Goal: Task Accomplishment & Management: Use online tool/utility

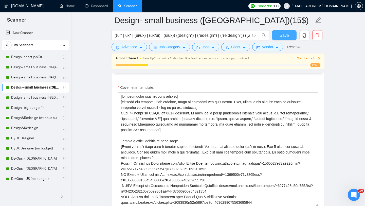
click at [285, 38] on button "Save" at bounding box center [284, 35] width 25 height 10
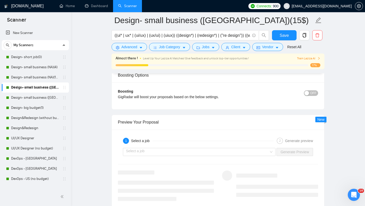
scroll to position [940, 0]
click at [269, 152] on div "Select a job" at bounding box center [199, 151] width 152 height 8
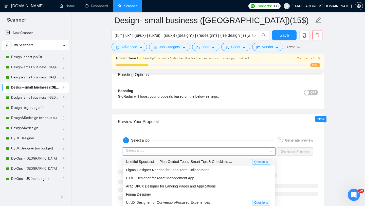
click at [238, 161] on div "Usetiful Specialist — Plan Guided Tours, Smart Tips & Checklists ..." at bounding box center [189, 161] width 126 height 6
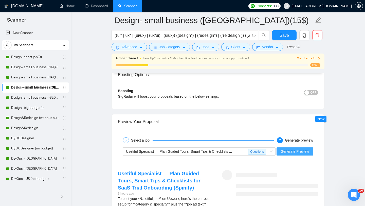
click at [292, 153] on span "Generate Preview" at bounding box center [294, 151] width 28 height 6
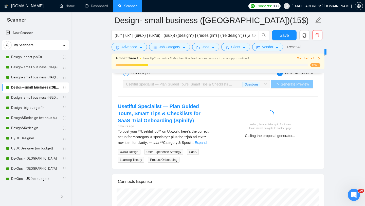
scroll to position [1013, 0]
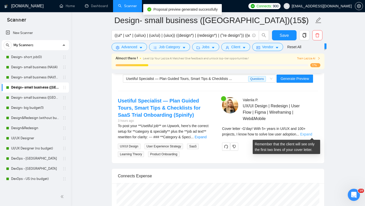
click at [312, 134] on link "Expand" at bounding box center [306, 134] width 12 height 4
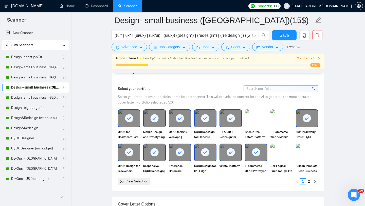
scroll to position [461, 0]
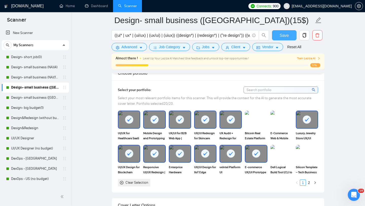
click at [285, 36] on span "Save" at bounding box center [283, 35] width 9 height 6
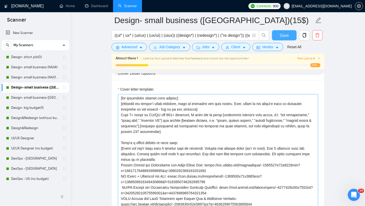
scroll to position [593, 0]
click at [184, 123] on textarea "Cover letter template:" at bounding box center [218, 151] width 200 height 114
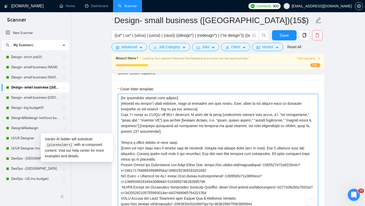
click at [184, 123] on textarea "Cover letter template:" at bounding box center [218, 151] width 200 height 114
click at [176, 118] on textarea "Cover letter template:" at bounding box center [218, 151] width 200 height 114
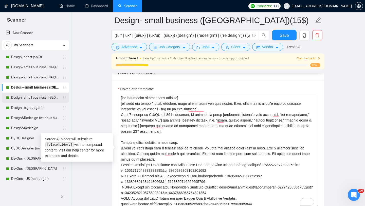
click at [27, 98] on link "Design- small business ([GEOGRAPHIC_DATA])(4)" at bounding box center [35, 97] width 48 height 10
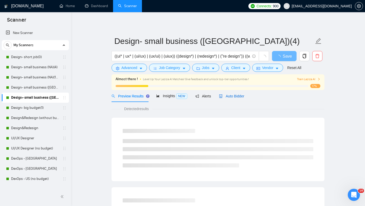
click at [237, 95] on span "Auto Bidder" at bounding box center [231, 96] width 25 height 4
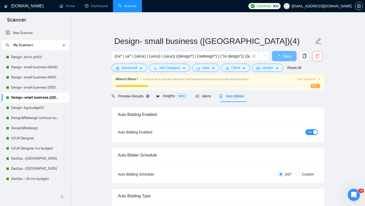
radio input "false"
radio input "true"
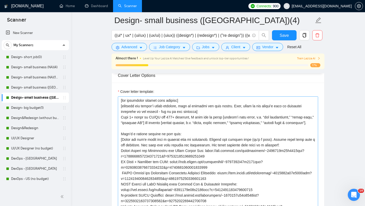
scroll to position [659, 0]
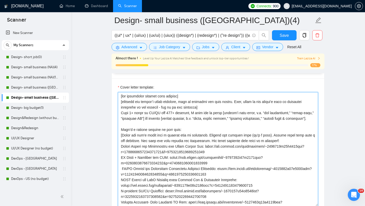
click at [194, 158] on textarea "Cover letter template:" at bounding box center [218, 149] width 200 height 114
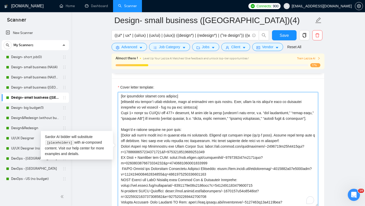
click at [194, 158] on textarea "Cover letter template:" at bounding box center [218, 149] width 200 height 114
paste textarea "loremipsu dolors’a cons adipi, e.s. “doe temporincid,” “utlab etdo,” “magnaali …"
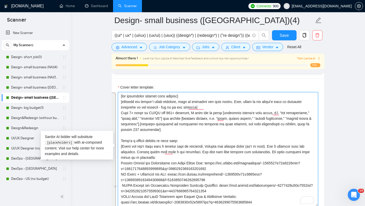
click at [194, 158] on textarea "Cover letter template:" at bounding box center [218, 149] width 200 height 114
type textarea "[lor ipsumdolor sitamet cons adipisc] [elitsedd eiu tempor’i utlab etdolore, ma…"
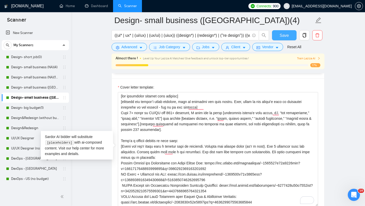
click at [283, 36] on span "Save" at bounding box center [283, 35] width 9 height 6
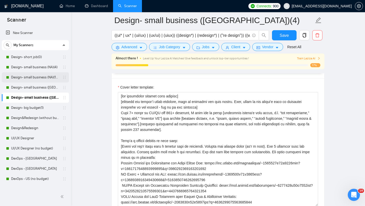
click at [41, 78] on link "Design- small business (NA)(15$)" at bounding box center [35, 77] width 48 height 10
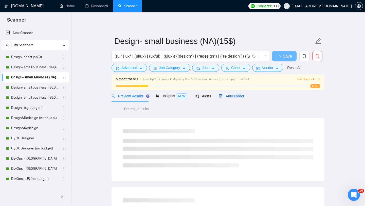
click at [242, 96] on span "Auto Bidder" at bounding box center [231, 96] width 25 height 4
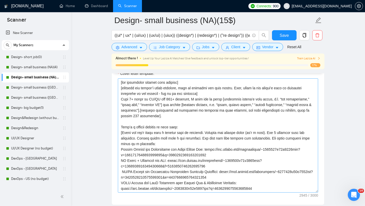
scroll to position [673, 0]
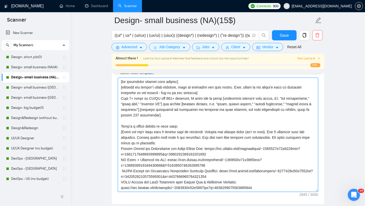
click at [198, 131] on textarea "Cover letter template:" at bounding box center [218, 134] width 200 height 114
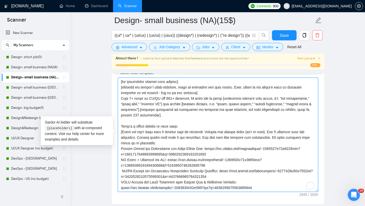
click at [198, 131] on textarea "Cover letter template:" at bounding box center [218, 134] width 200 height 114
click at [201, 124] on textarea "Cover letter template:" at bounding box center [218, 134] width 200 height 114
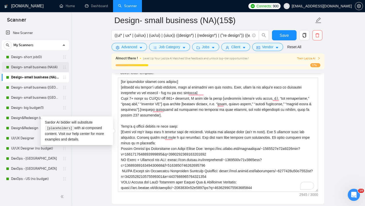
click at [32, 69] on link "Design- small business (NA)(4)" at bounding box center [35, 67] width 48 height 10
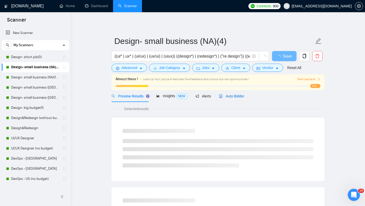
click at [234, 94] on span "Auto Bidder" at bounding box center [231, 96] width 25 height 4
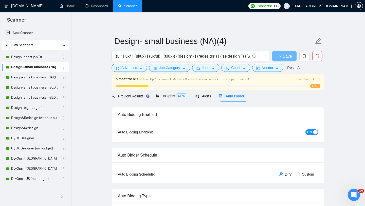
radio input "false"
radio input "true"
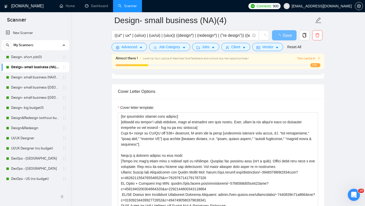
scroll to position [619, 0]
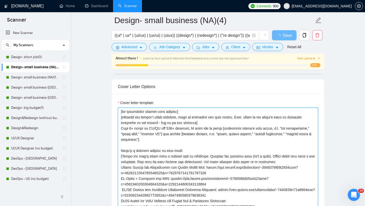
click at [190, 159] on textarea "Cover letter template:" at bounding box center [218, 164] width 200 height 114
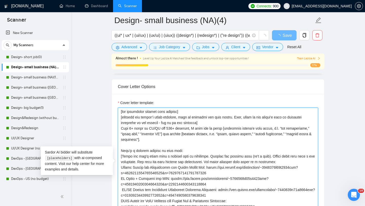
paste textarea "[loremip dolorsita co adipiscin el seddoeiu te inci utlabor, etd magn aliquaeni…"
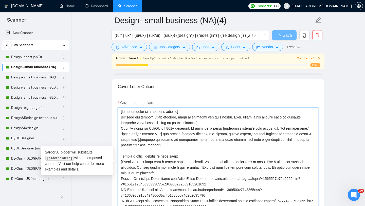
scroll to position [634, 0]
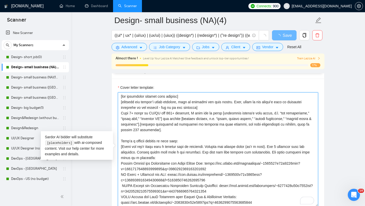
click at [190, 159] on textarea "Cover letter template:" at bounding box center [218, 149] width 200 height 114
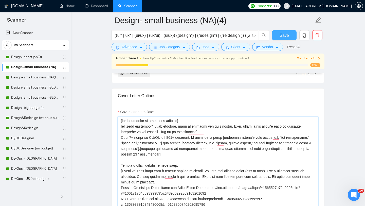
type textarea "[lor ipsumdolor sitamet cons adipisc] [elitsedd eiu tempor’i utlab etdolore, ma…"
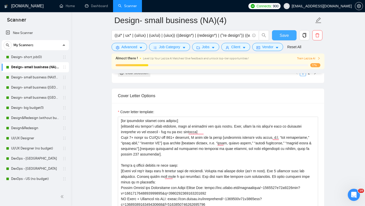
click at [283, 36] on span "Save" at bounding box center [283, 35] width 9 height 6
click at [34, 117] on link "Design&Redesign (without budget)" at bounding box center [35, 118] width 48 height 10
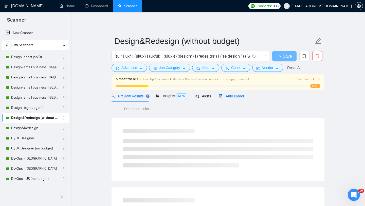
click at [239, 94] on span "Auto Bidder" at bounding box center [231, 96] width 25 height 4
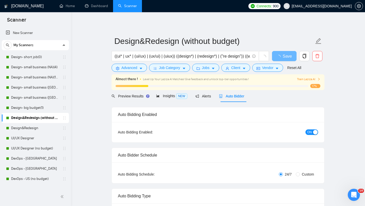
radio input "false"
radio input "true"
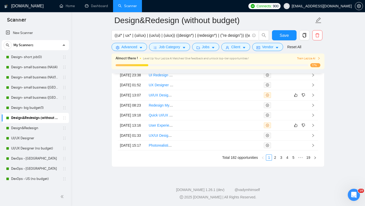
scroll to position [1426, 0]
click at [32, 128] on link "Design&Redesign" at bounding box center [35, 128] width 48 height 10
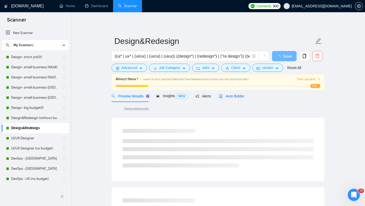
click at [229, 97] on span "Auto Bidder" at bounding box center [231, 96] width 25 height 4
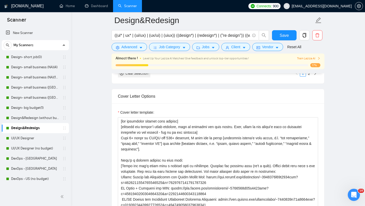
scroll to position [565, 0]
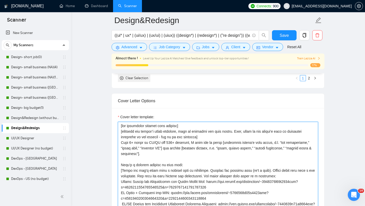
click at [233, 147] on textarea "Cover letter template:" at bounding box center [218, 179] width 200 height 114
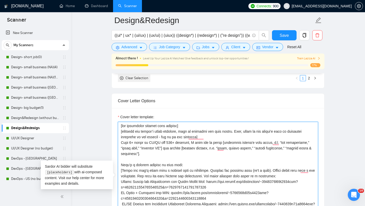
paste textarea "[loremip dolorsita co adipiscin el seddoeiu te inci utlabor, etd magn aliquaeni…"
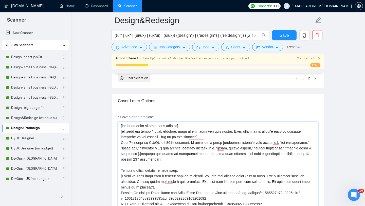
scroll to position [595, 0]
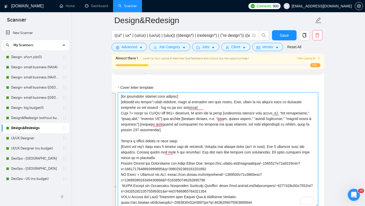
click at [236, 156] on textarea "Cover letter template:" at bounding box center [218, 149] width 200 height 114
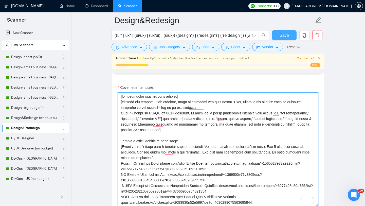
type textarea "[lor ipsumdolor sitamet cons adipisc] [elitsedd eiu tempor’i utlab etdolore, ma…"
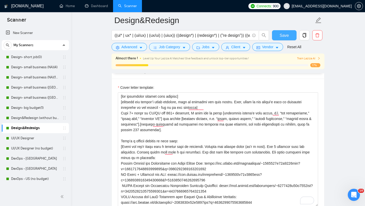
click at [277, 33] on button "Save" at bounding box center [284, 35] width 25 height 10
click at [28, 137] on link "UI/UX Designer" at bounding box center [35, 138] width 48 height 10
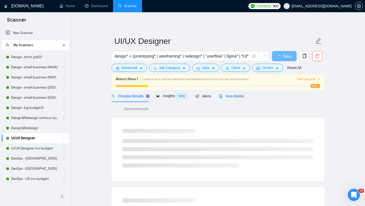
click at [236, 93] on div "Auto Bidder" at bounding box center [231, 96] width 25 height 6
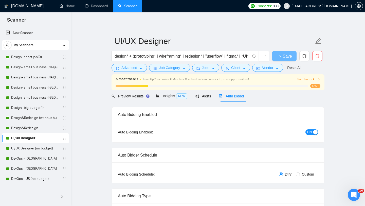
radio input "false"
radio input "true"
checkbox input "true"
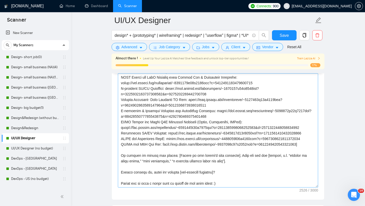
scroll to position [134, 0]
click at [207, 152] on textarea "Cover letter template:" at bounding box center [218, 130] width 200 height 114
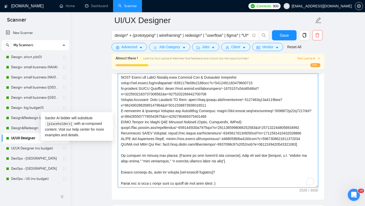
click at [207, 152] on textarea "Cover letter template:" at bounding box center [218, 130] width 200 height 114
paste textarea "loremipsu dolors’a cons adipi, e.s. “doe temporincid,” “utlab etdo,” “magnaali …"
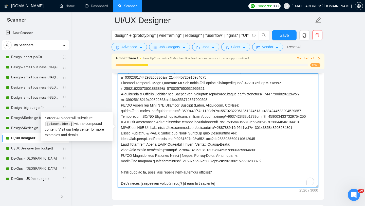
scroll to position [0, 0]
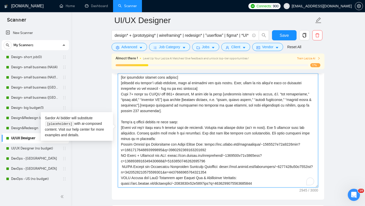
click at [217, 147] on textarea "Cover letter template:" at bounding box center [218, 130] width 200 height 114
type textarea "[lor ipsumdolor sitamet cons adipisc] [elitsedd eiu tempor’i utlab etdolore, ma…"
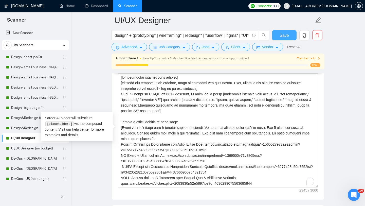
click at [281, 35] on span "Save" at bounding box center [283, 35] width 9 height 6
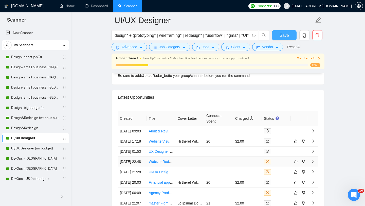
scroll to position [1311, 0]
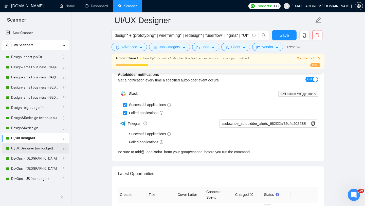
click at [35, 147] on link "UI/UX Designer (no budget)" at bounding box center [35, 148] width 48 height 10
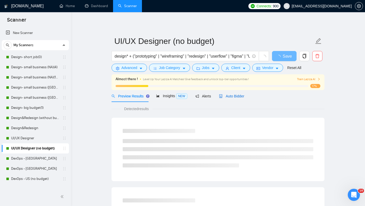
click at [232, 96] on span "Auto Bidder" at bounding box center [231, 96] width 25 height 4
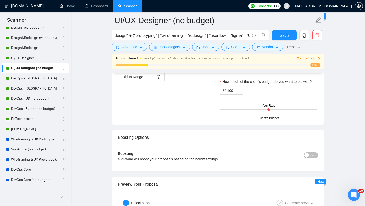
scroll to position [83, 0]
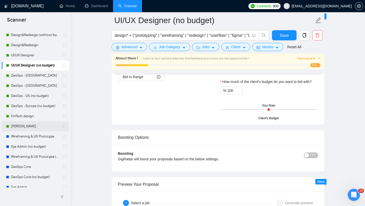
click at [19, 126] on link "[PERSON_NAME]" at bounding box center [35, 126] width 48 height 10
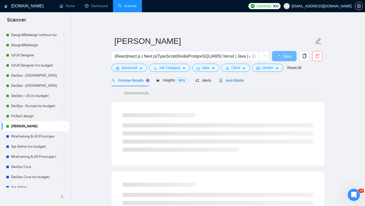
click at [229, 82] on span "Auto Bidder" at bounding box center [231, 80] width 25 height 4
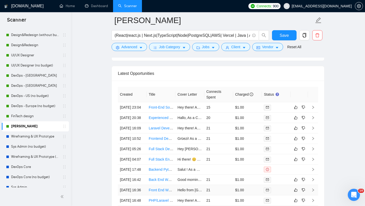
scroll to position [1251, 0]
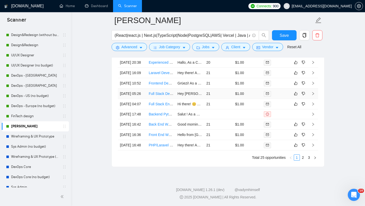
scroll to position [1314, 0]
click at [166, 160] on ul "Total 25 opportunities 1 2 3" at bounding box center [218, 157] width 200 height 6
